Goal: Find specific page/section: Find specific page/section

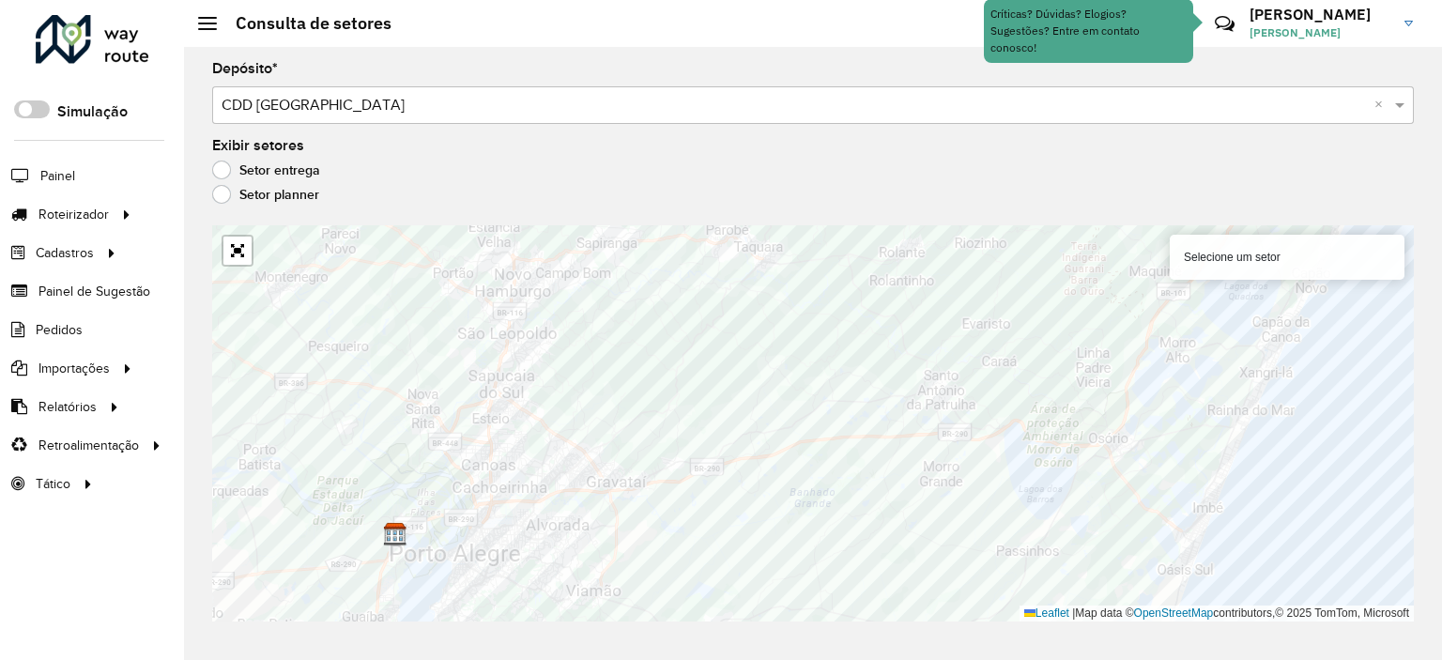
click at [111, 29] on div at bounding box center [93, 39] width 114 height 49
